Goal: Obtain resource: Download file/media

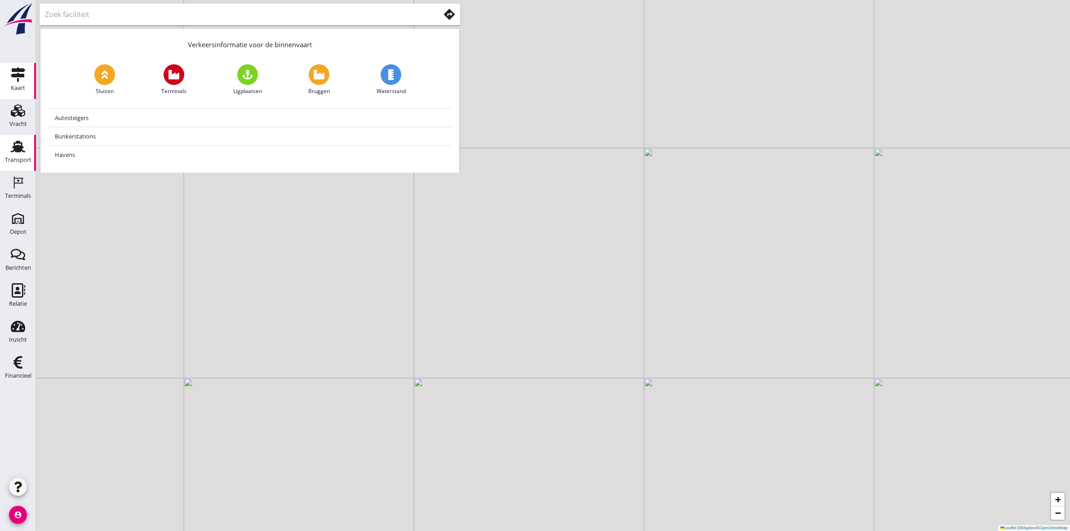
click at [21, 160] on div "Transport" at bounding box center [18, 160] width 27 height 6
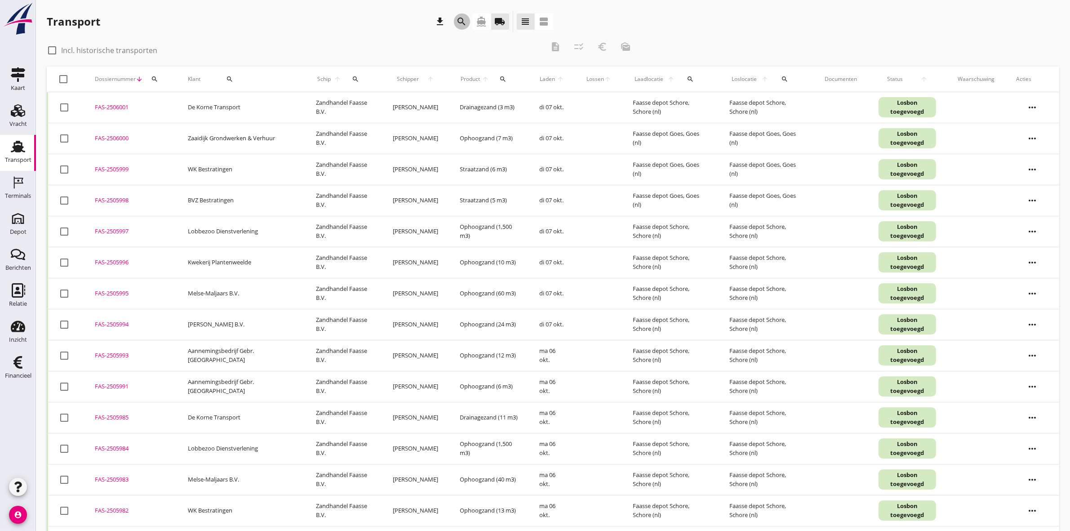
click at [459, 17] on icon "search" at bounding box center [462, 21] width 11 height 11
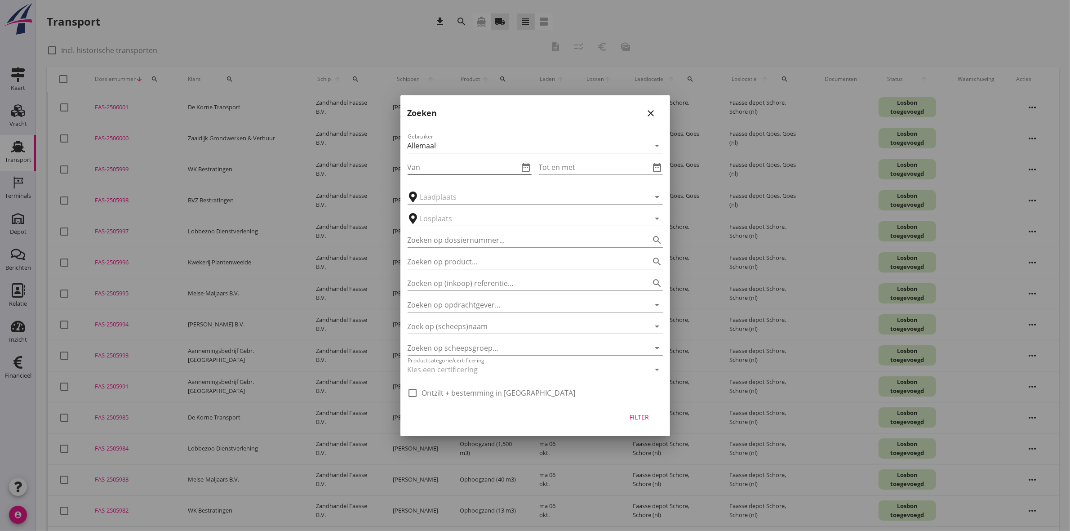
click at [525, 164] on icon "date_range" at bounding box center [526, 167] width 11 height 11
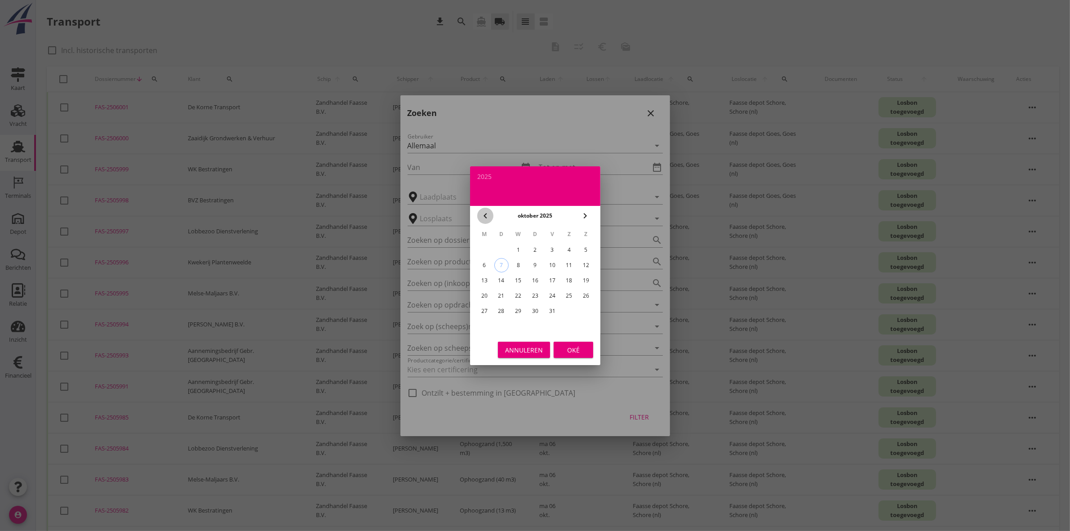
click at [478, 212] on button "chevron_left" at bounding box center [485, 216] width 16 height 16
click at [480, 308] on div "29" at bounding box center [484, 311] width 14 height 14
type input "[DATE]"
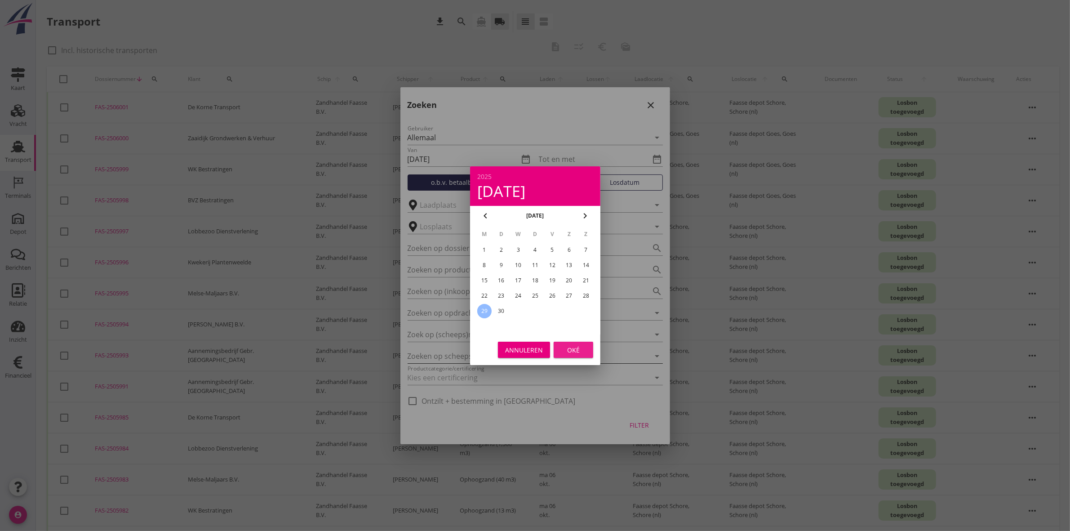
click at [574, 353] on div "Oké" at bounding box center [573, 349] width 25 height 9
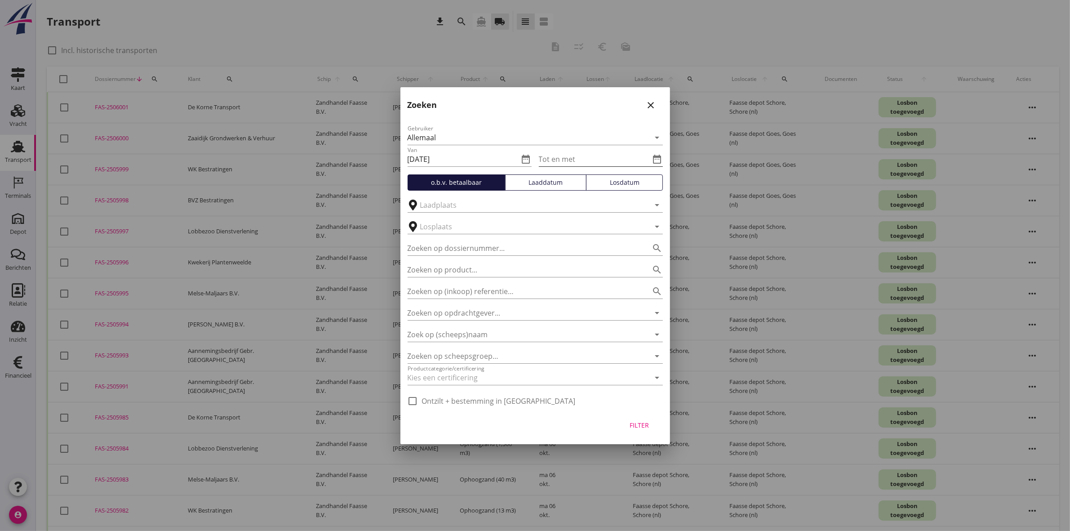
click at [653, 154] on icon "date_range" at bounding box center [657, 159] width 11 height 11
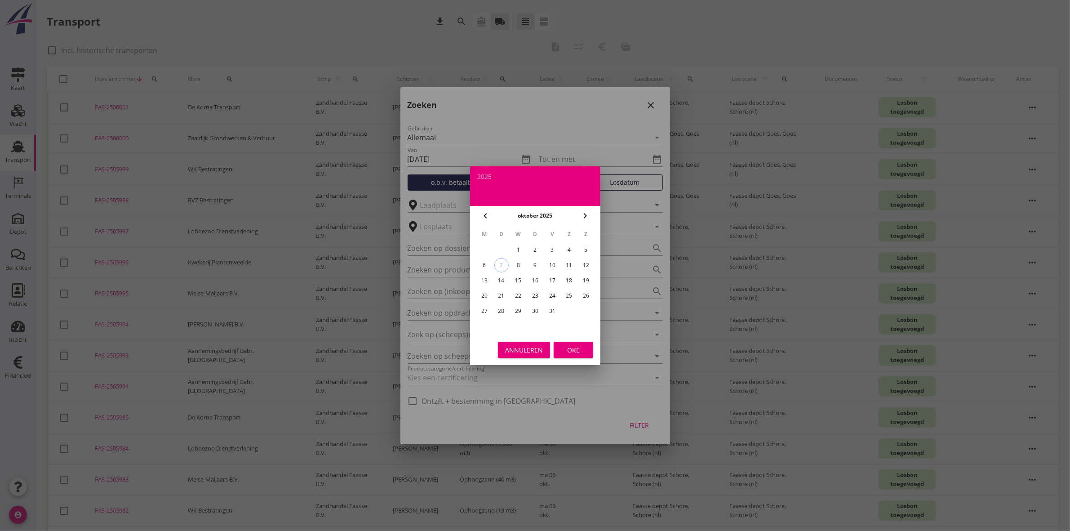
click at [547, 246] on div "3" at bounding box center [552, 250] width 14 height 14
type input "[DATE]"
click at [560, 360] on div "Annuleren Oké" at bounding box center [535, 349] width 130 height 31
click at [577, 349] on div "Oké" at bounding box center [573, 349] width 25 height 9
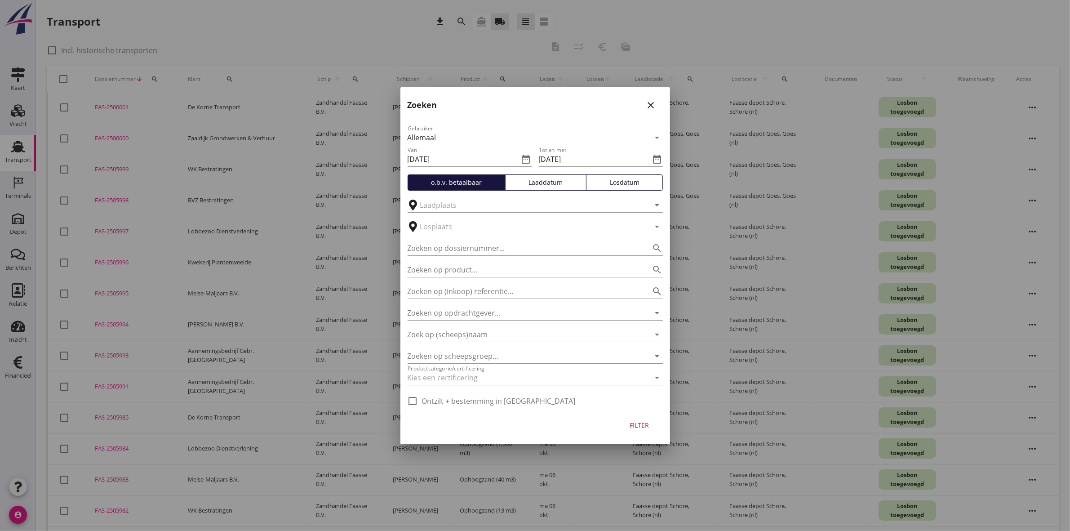
click at [647, 424] on div "Filter" at bounding box center [639, 424] width 25 height 9
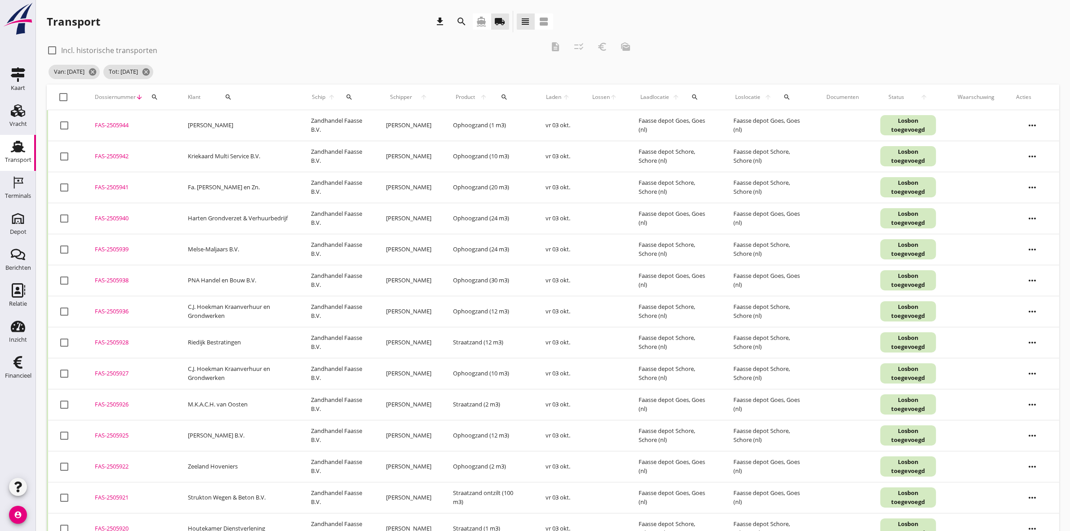
click at [16, 151] on use at bounding box center [18, 147] width 14 height 12
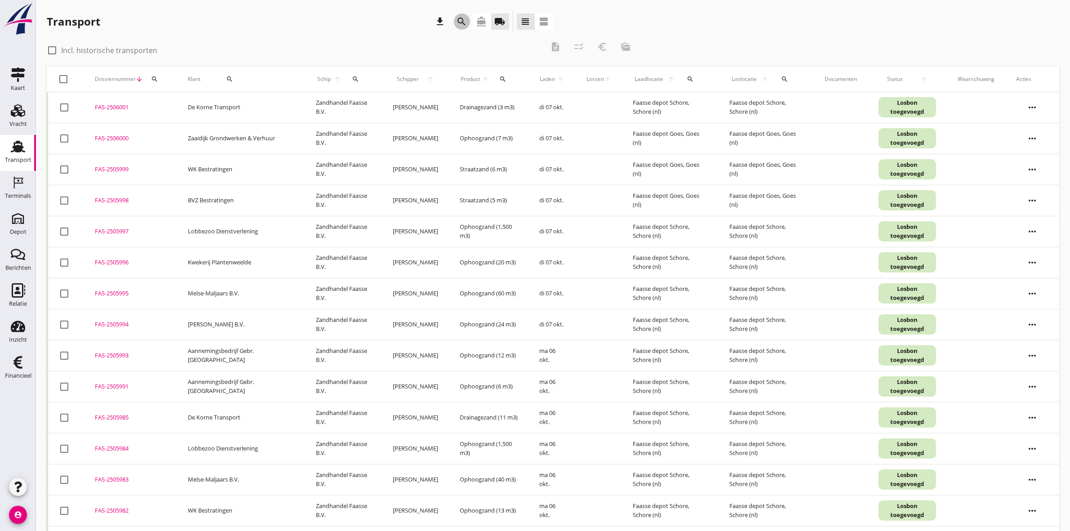
click at [458, 23] on icon "search" at bounding box center [462, 21] width 11 height 11
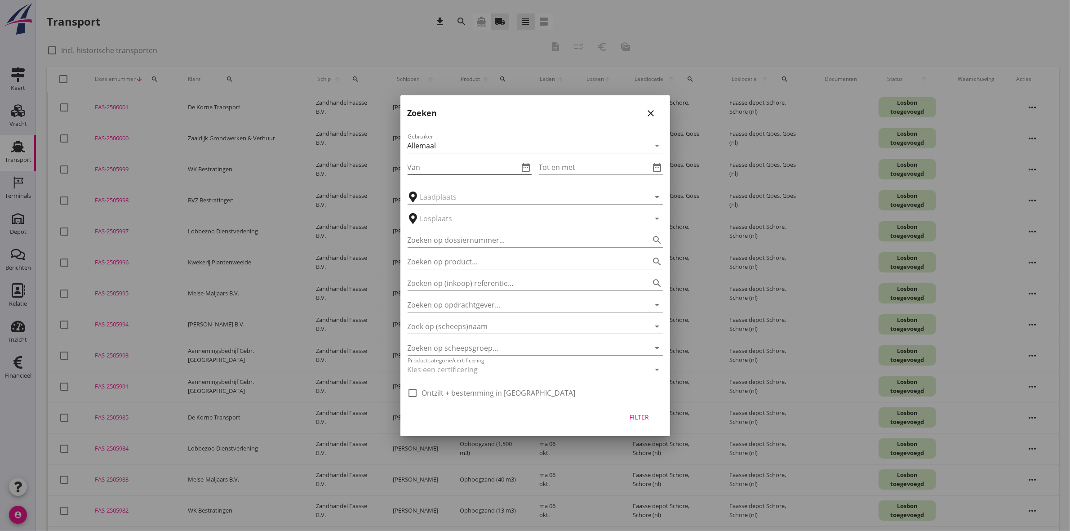
click at [526, 166] on icon "date_range" at bounding box center [526, 167] width 11 height 11
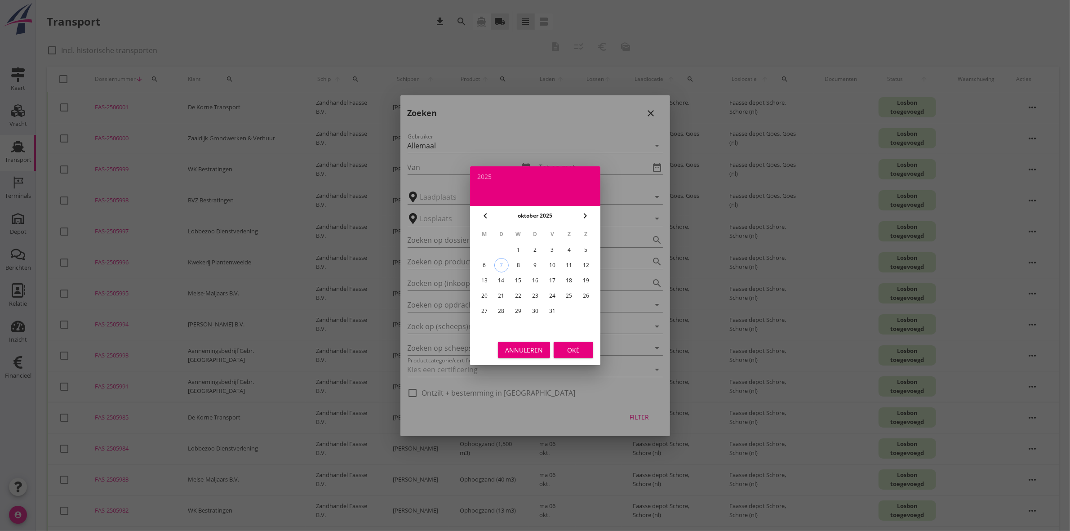
click at [489, 216] on icon "chevron_left" at bounding box center [485, 215] width 11 height 11
click at [483, 246] on div "1" at bounding box center [484, 250] width 14 height 14
type input "2025-09-01"
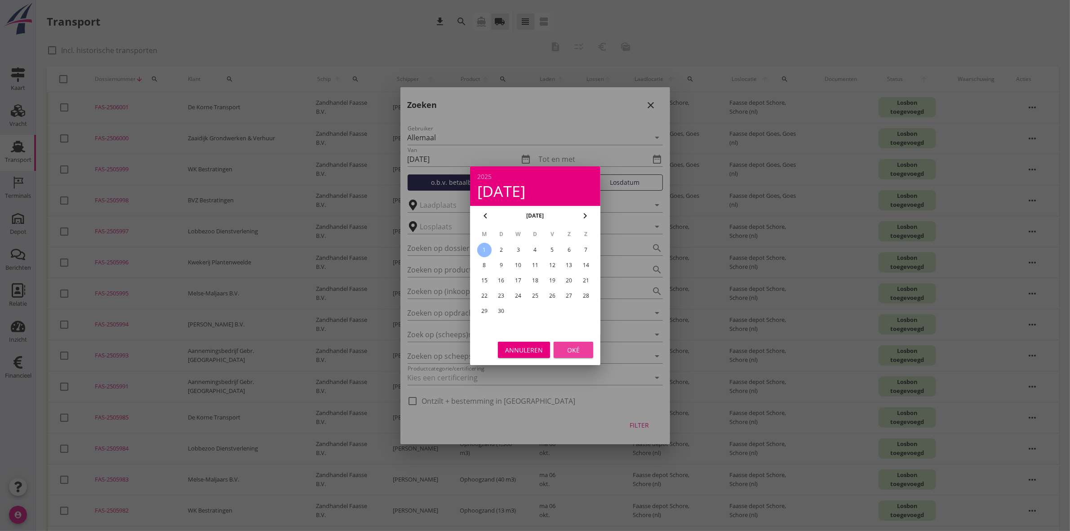
click at [578, 350] on div "Oké" at bounding box center [573, 349] width 25 height 9
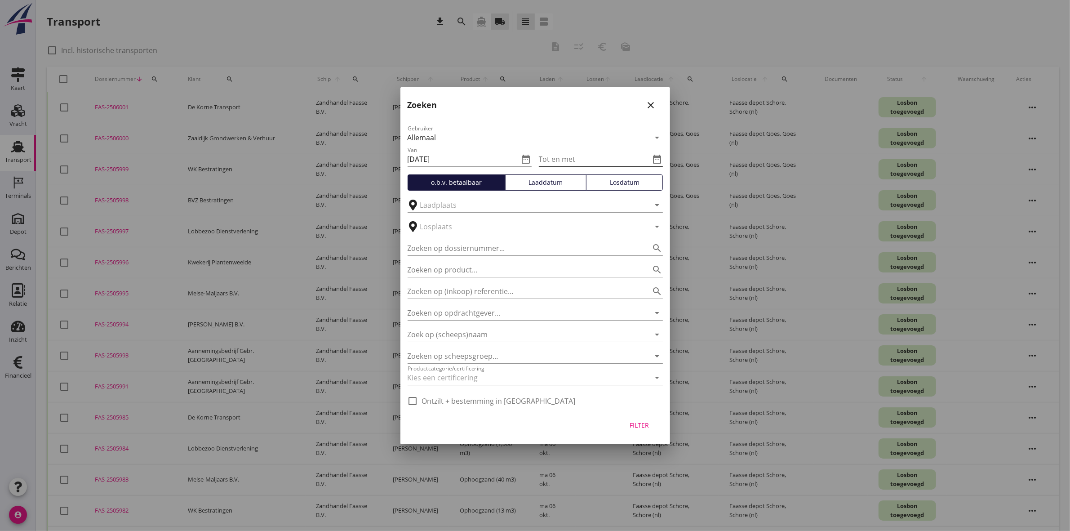
click at [654, 160] on icon "date_range" at bounding box center [657, 159] width 11 height 11
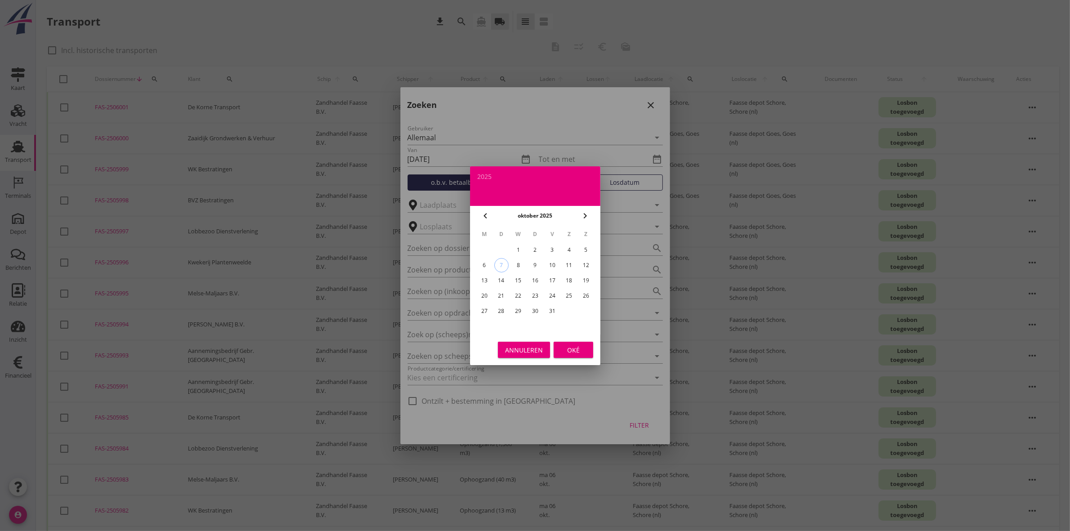
click at [552, 247] on div "3" at bounding box center [552, 250] width 14 height 14
type input "[DATE]"
click at [570, 345] on div "Oké" at bounding box center [573, 349] width 25 height 9
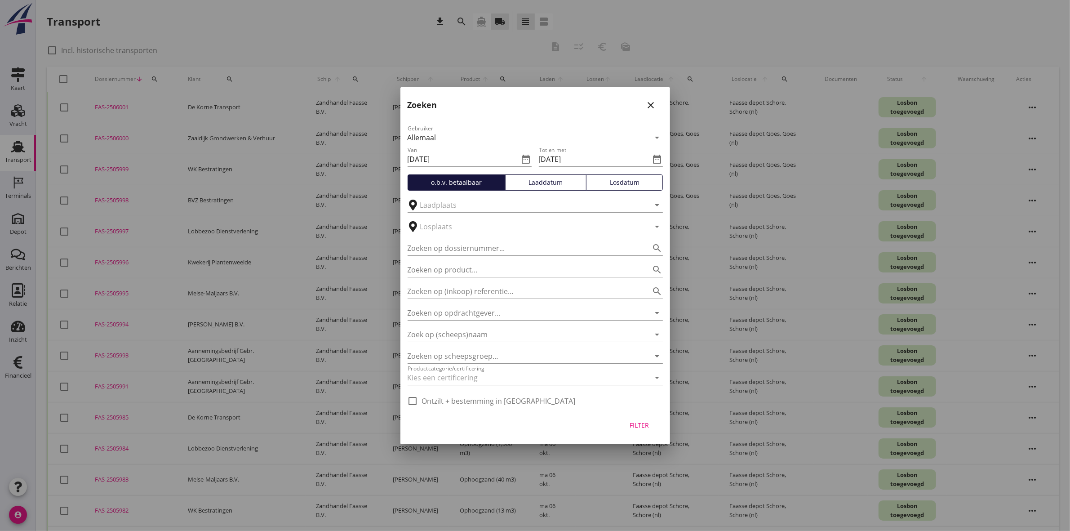
click at [635, 424] on div "Filter" at bounding box center [639, 424] width 25 height 9
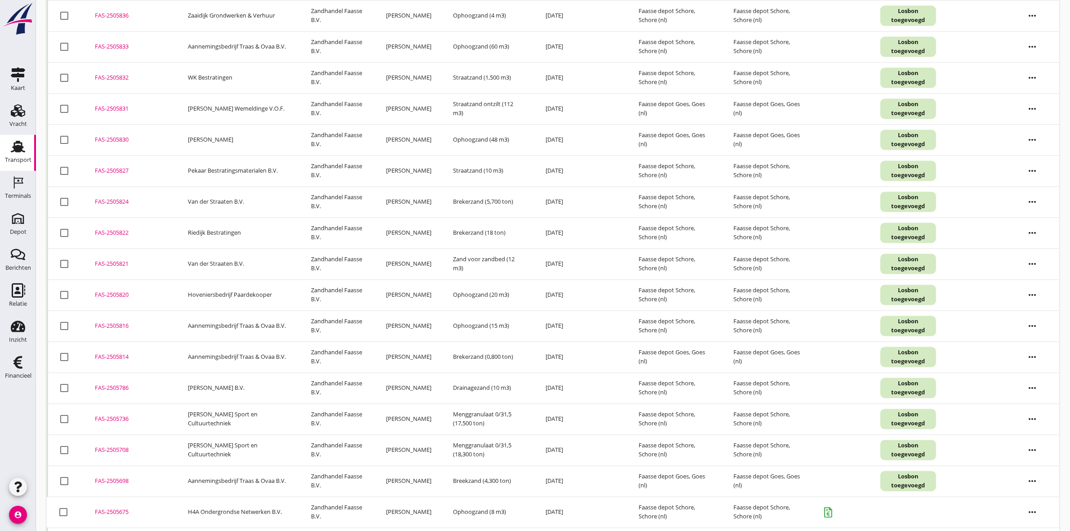
scroll to position [2203, 0]
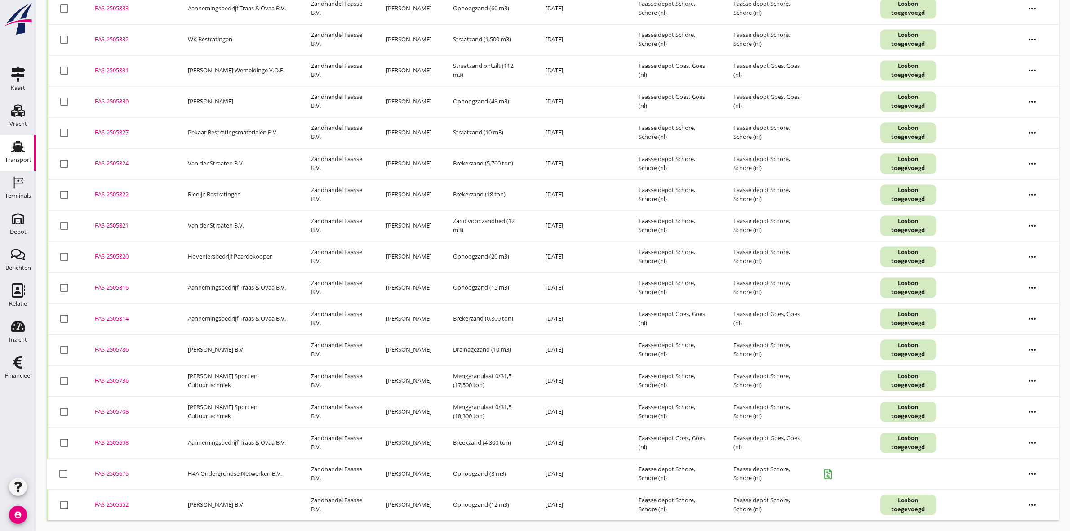
click at [131, 502] on div "FAS-2505552" at bounding box center [130, 504] width 71 height 9
click at [63, 318] on div at bounding box center [64, 318] width 15 height 15
checkbox input "true"
click at [64, 285] on div at bounding box center [64, 287] width 15 height 15
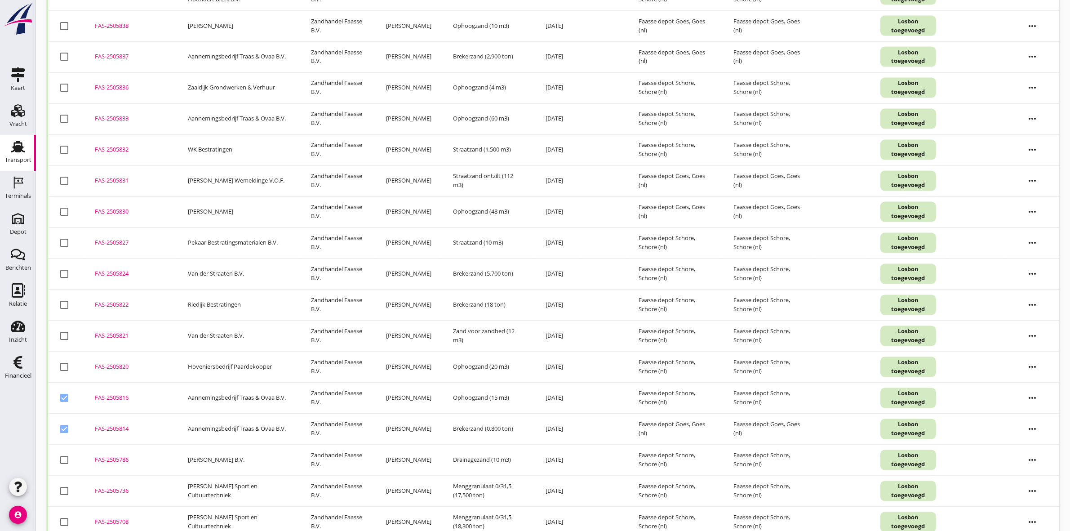
scroll to position [2147, 0]
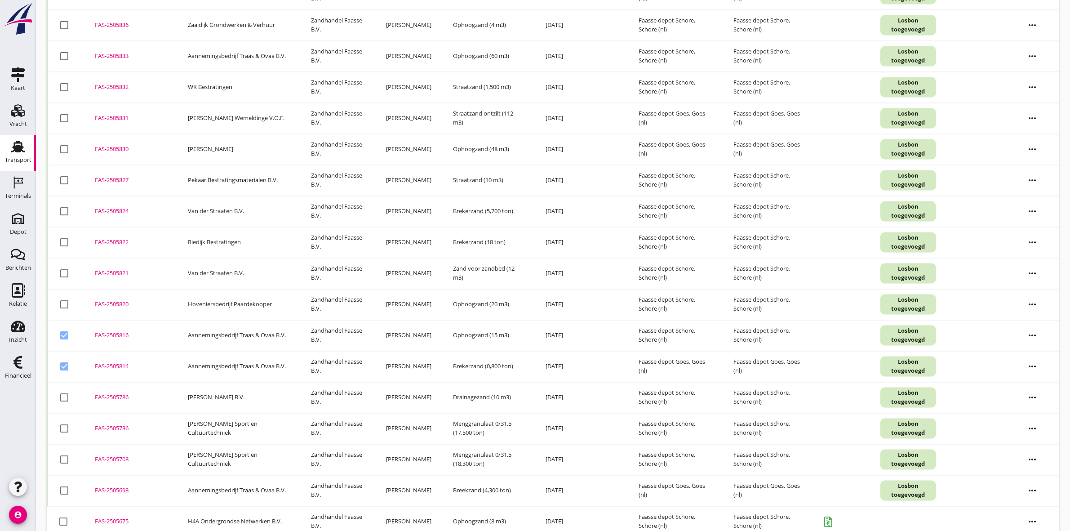
click at [67, 338] on div at bounding box center [64, 335] width 15 height 15
checkbox input "false"
click at [64, 369] on div at bounding box center [64, 366] width 15 height 15
checkbox input "false"
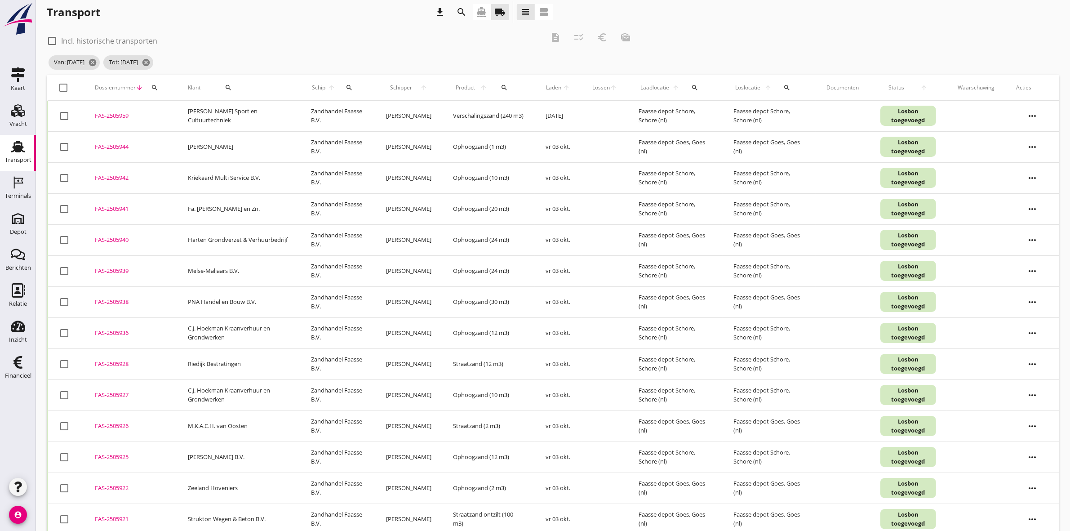
scroll to position [0, 0]
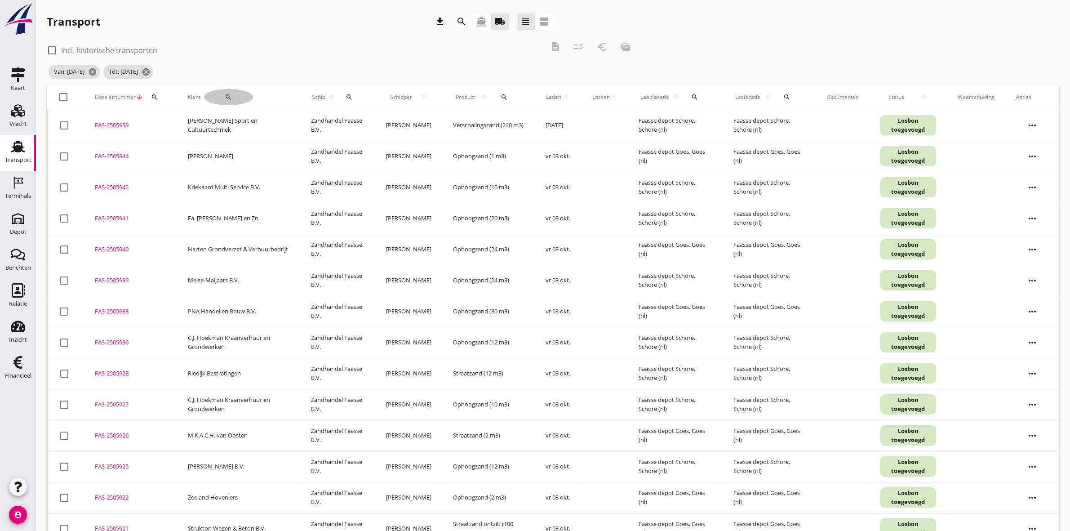
click at [225, 91] on button "search" at bounding box center [228, 97] width 49 height 16
click at [248, 120] on input "Zoeken op opdrachtgever..." at bounding box center [254, 123] width 93 height 14
type input "h"
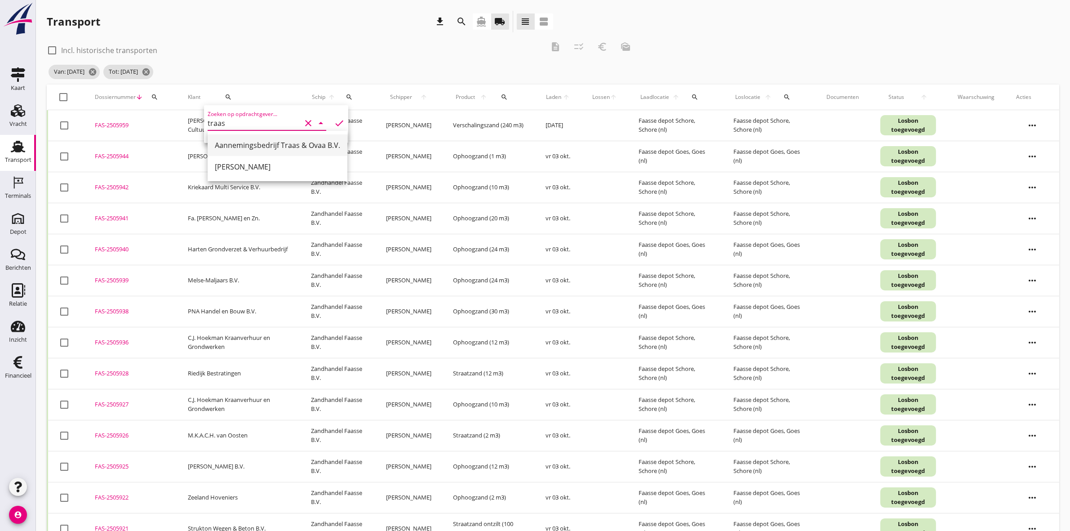
click at [255, 141] on div "Aannemingsbedrijf Traas & Ovaa B.V." at bounding box center [277, 145] width 125 height 11
type input "Aannemingsbedrijf Traas & Ovaa B.V."
click at [337, 120] on icon "check" at bounding box center [339, 123] width 11 height 11
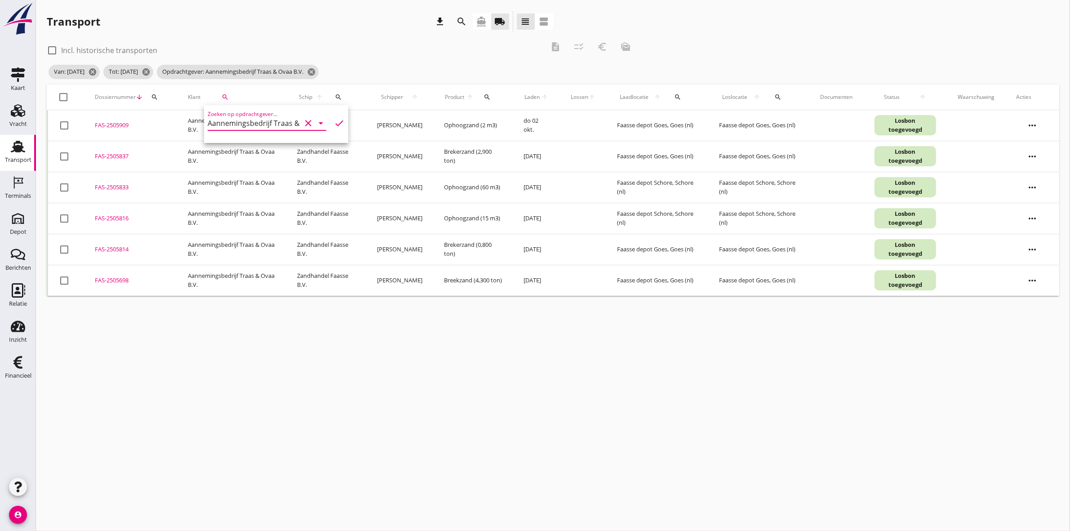
click at [64, 93] on div at bounding box center [63, 96] width 15 height 15
checkbox input "true"
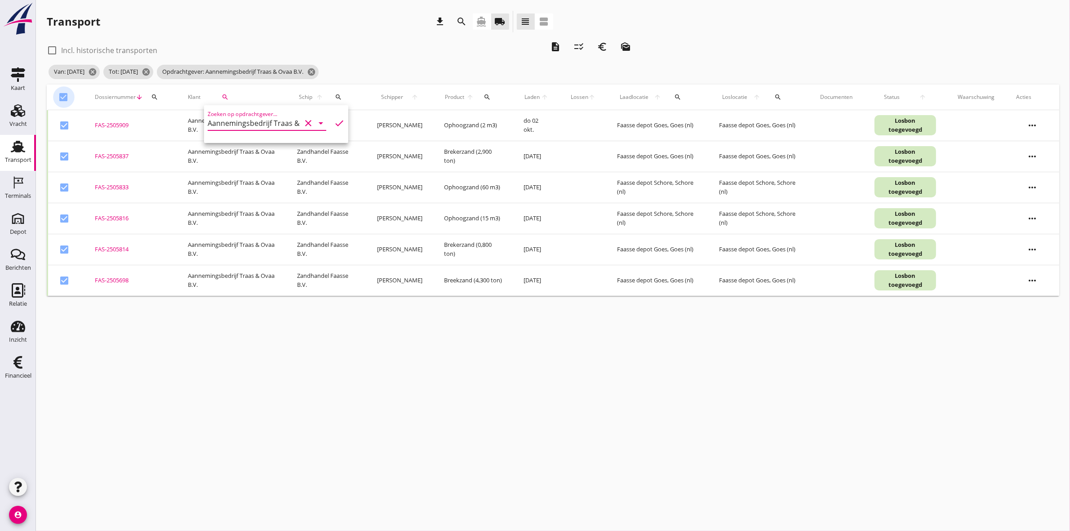
checkbox input "true"
click at [557, 43] on icon "description" at bounding box center [555, 46] width 11 height 11
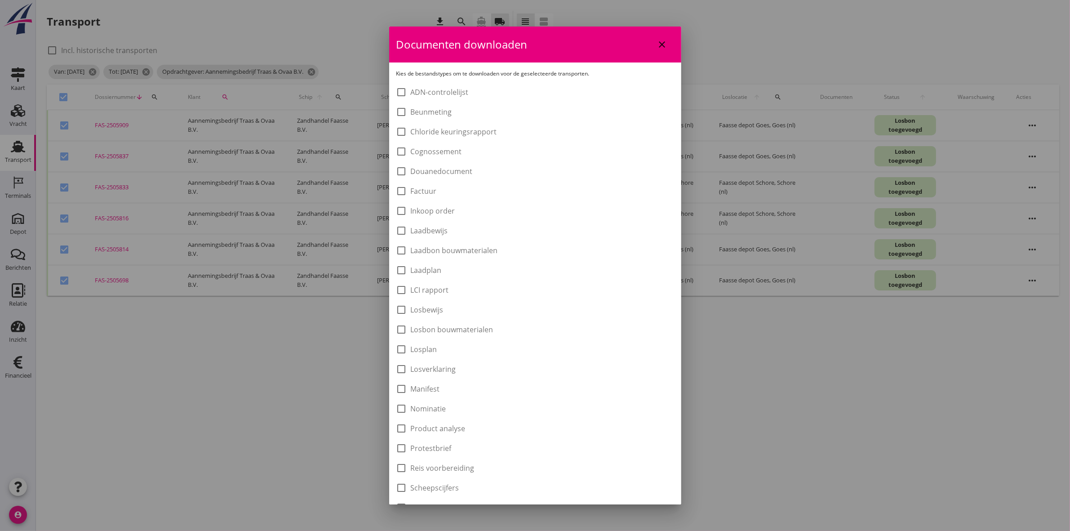
click at [456, 249] on label "Laadbon bouwmaterialen" at bounding box center [454, 250] width 87 height 9
checkbox input "true"
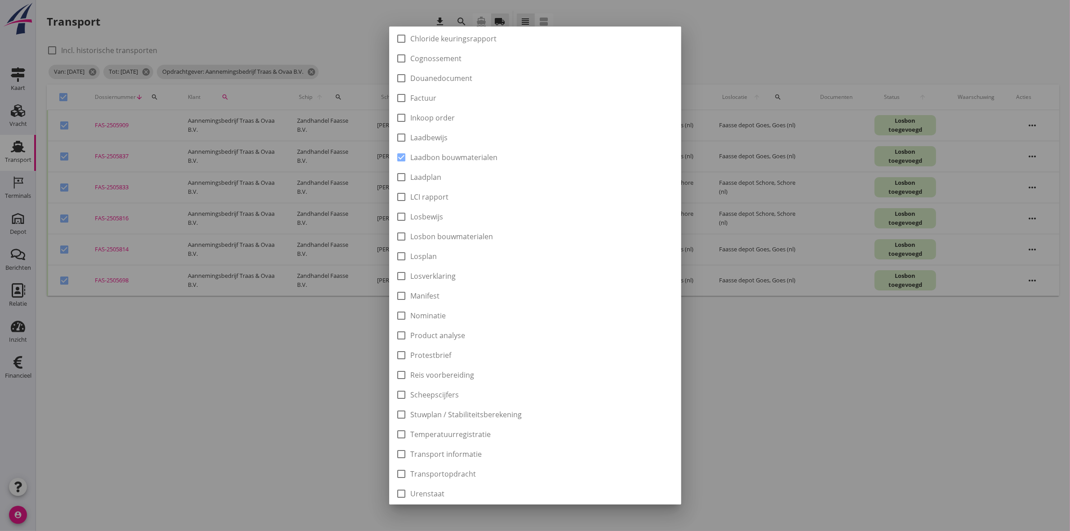
scroll to position [144, 0]
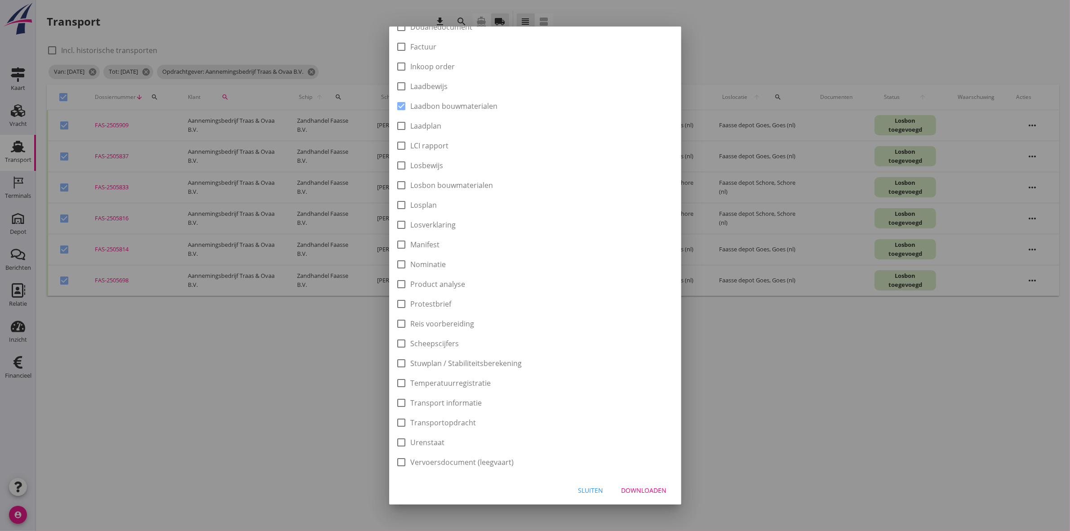
click at [627, 480] on div "Sluiten Downloaden" at bounding box center [535, 490] width 292 height 31
click at [629, 488] on div "Downloaden" at bounding box center [644, 489] width 45 height 9
checkbox input "false"
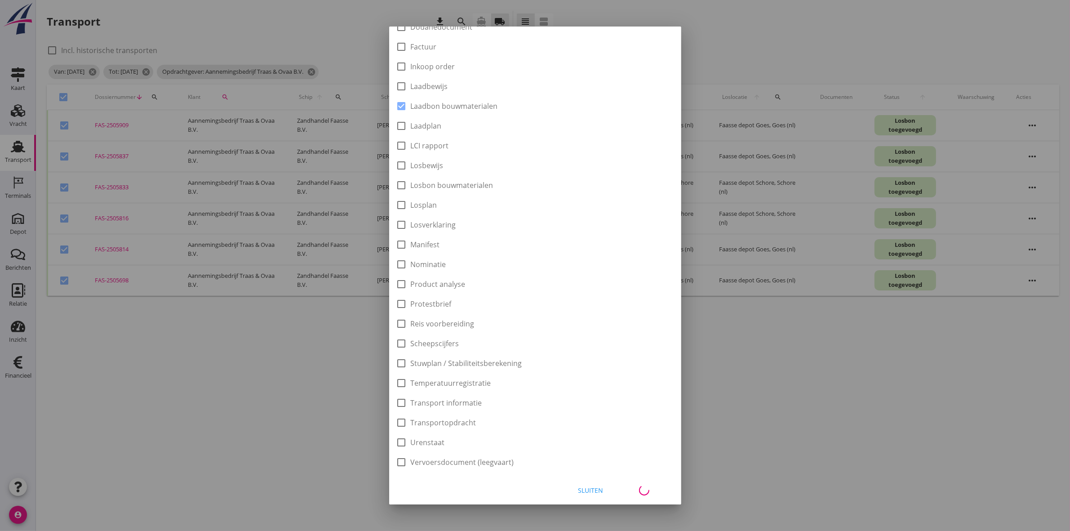
checkbox input "false"
